Goal: Task Accomplishment & Management: Use online tool/utility

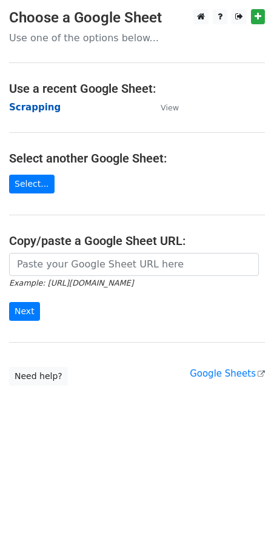
click at [35, 106] on strong "Scrapping" at bounding box center [35, 107] width 52 height 11
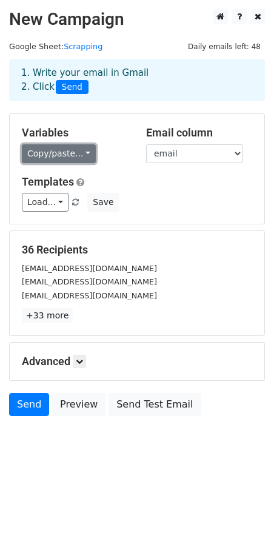
click at [73, 155] on link "Copy/paste..." at bounding box center [59, 153] width 74 height 19
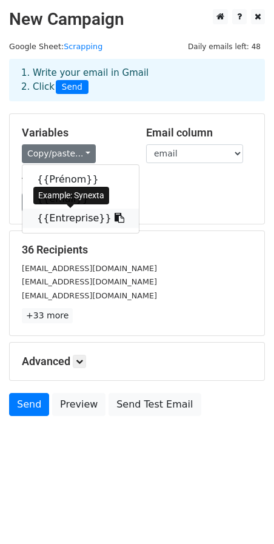
click at [66, 221] on link "{{Entreprise}}" at bounding box center [80, 218] width 116 height 19
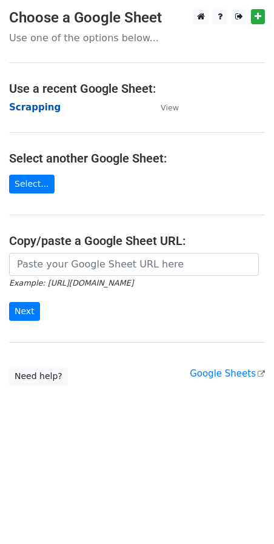
click at [36, 106] on strong "Scrapping" at bounding box center [35, 107] width 52 height 11
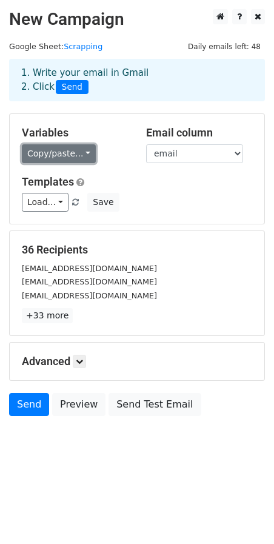
click at [62, 161] on link "Copy/paste..." at bounding box center [59, 153] width 74 height 19
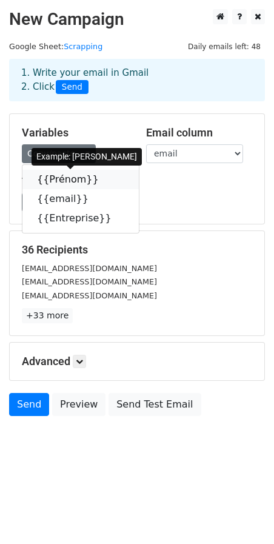
click at [62, 183] on link "{{Prénom}}" at bounding box center [80, 179] width 116 height 19
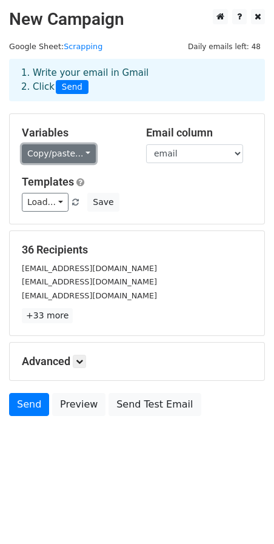
click at [69, 150] on link "Copy/paste..." at bounding box center [59, 153] width 74 height 19
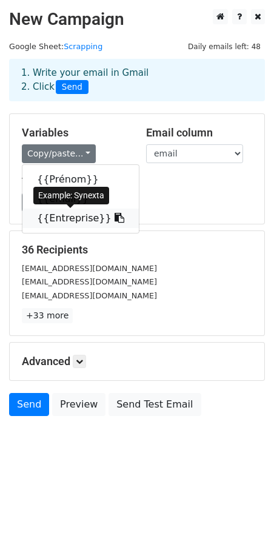
click at [65, 223] on link "{{Entreprise}}" at bounding box center [80, 218] width 116 height 19
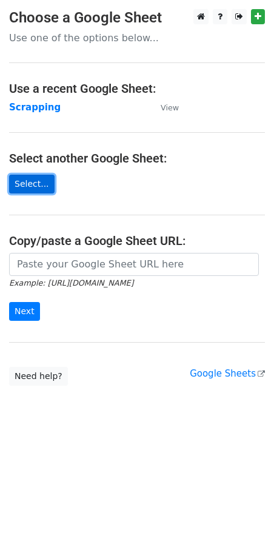
click at [35, 189] on link "Select..." at bounding box center [31, 184] width 45 height 19
click at [38, 109] on strong "Scrapping" at bounding box center [35, 107] width 52 height 11
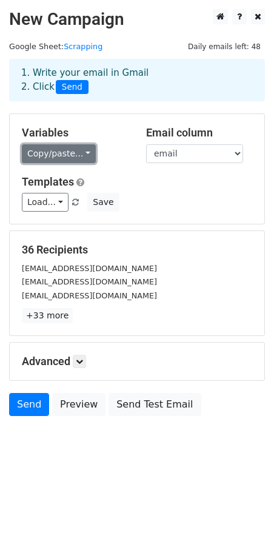
click at [69, 150] on link "Copy/paste..." at bounding box center [59, 153] width 74 height 19
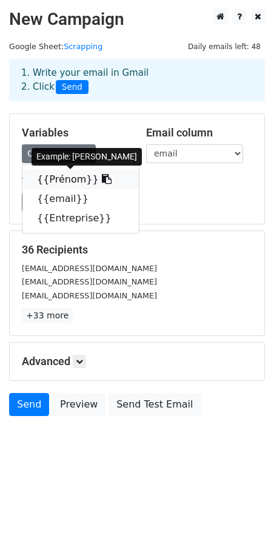
click at [72, 179] on link "{{Prénom}}" at bounding box center [80, 179] width 116 height 19
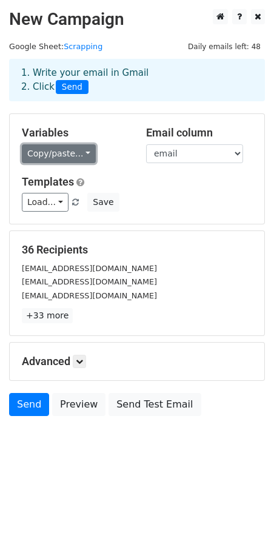
click at [58, 153] on link "Copy/paste..." at bounding box center [59, 153] width 74 height 19
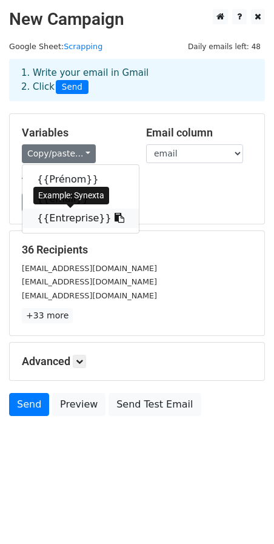
click at [64, 218] on link "{{Entreprise}}" at bounding box center [80, 218] width 116 height 19
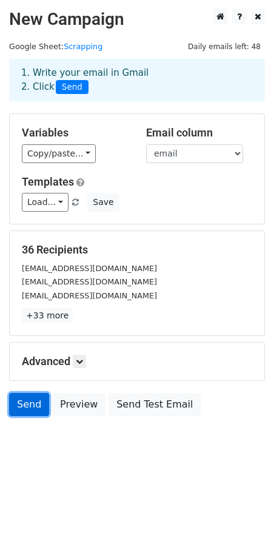
click at [23, 405] on link "Send" at bounding box center [29, 404] width 40 height 23
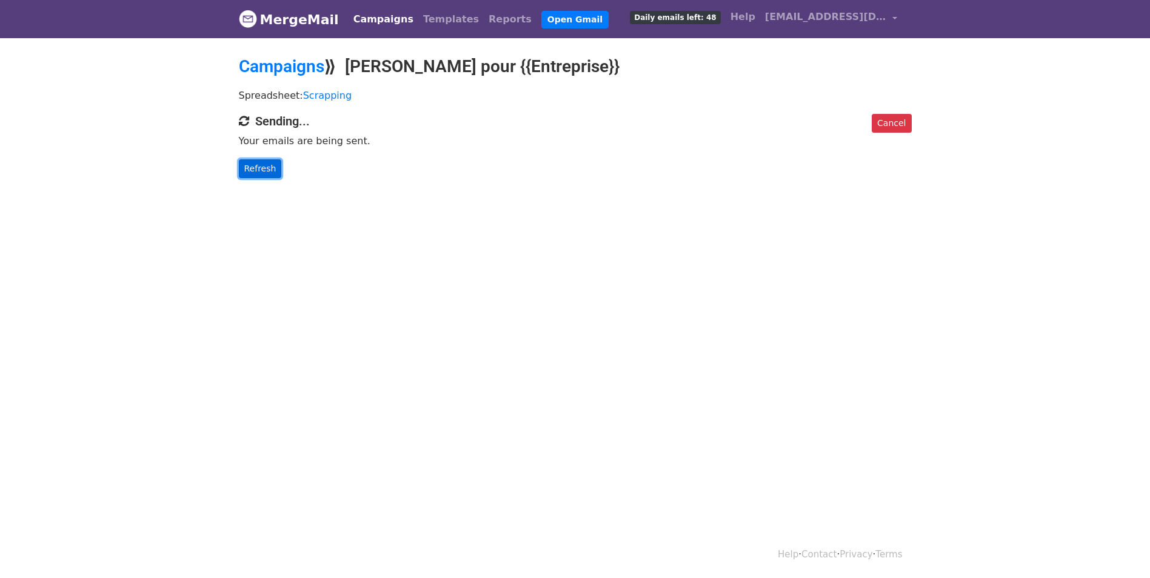
click at [256, 168] on link "Refresh" at bounding box center [260, 168] width 43 height 19
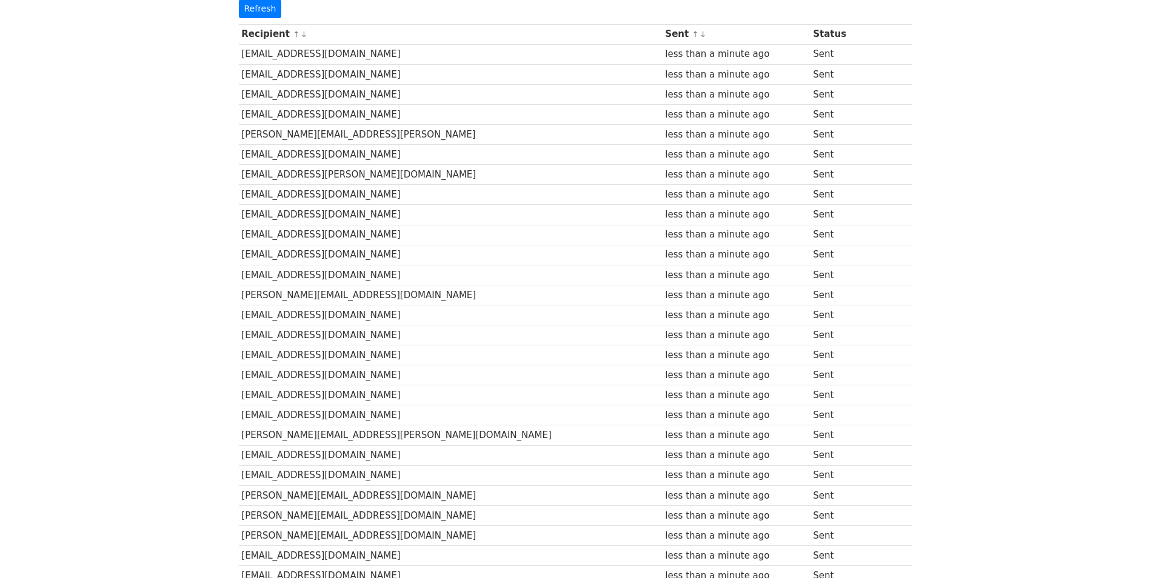
scroll to position [121, 0]
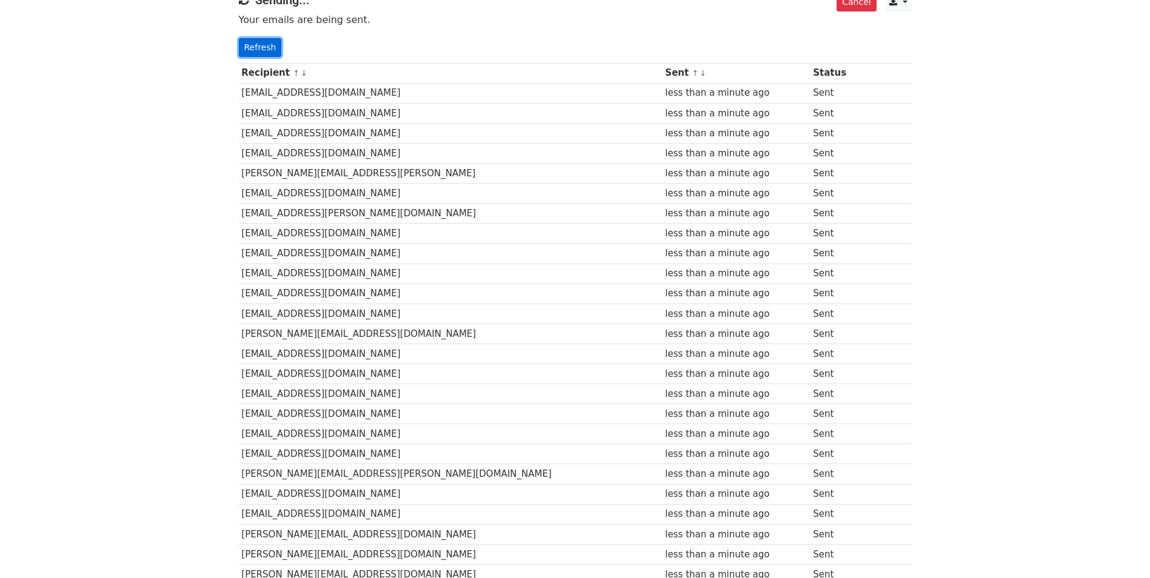
click at [255, 44] on link "Refresh" at bounding box center [260, 47] width 43 height 19
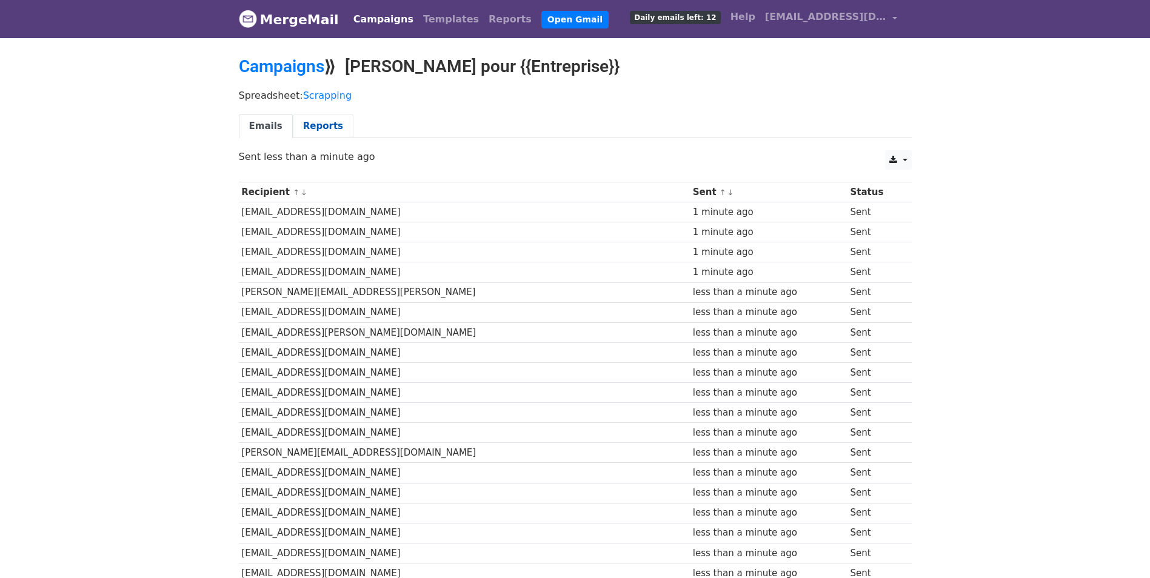
click at [318, 129] on link "Reports" at bounding box center [323, 126] width 61 height 25
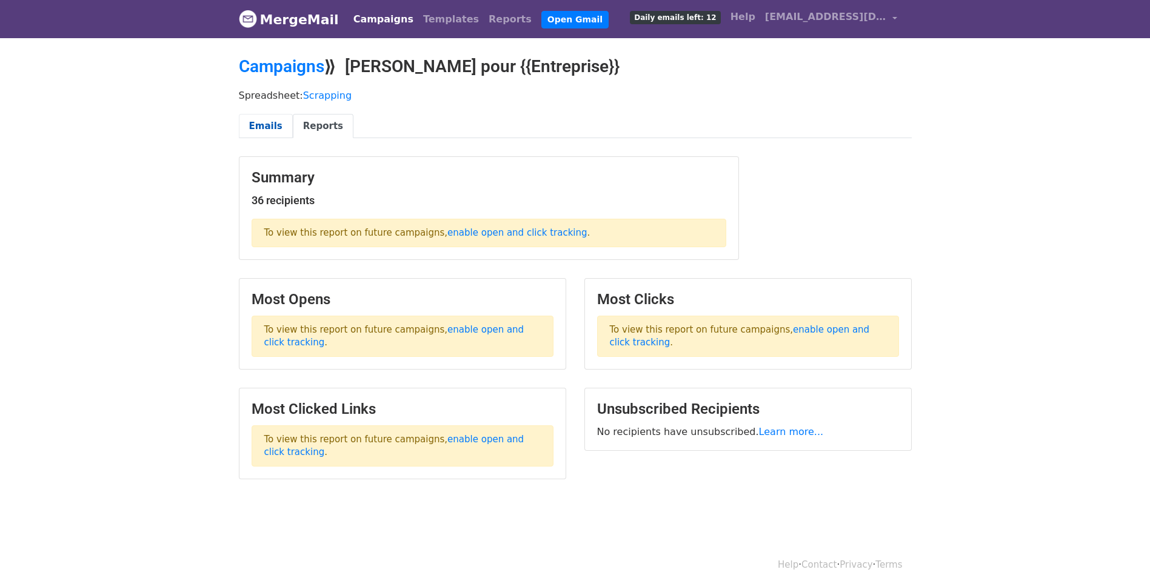
click at [261, 118] on link "Emails" at bounding box center [266, 126] width 54 height 25
